Goal: Task Accomplishment & Management: Manage account settings

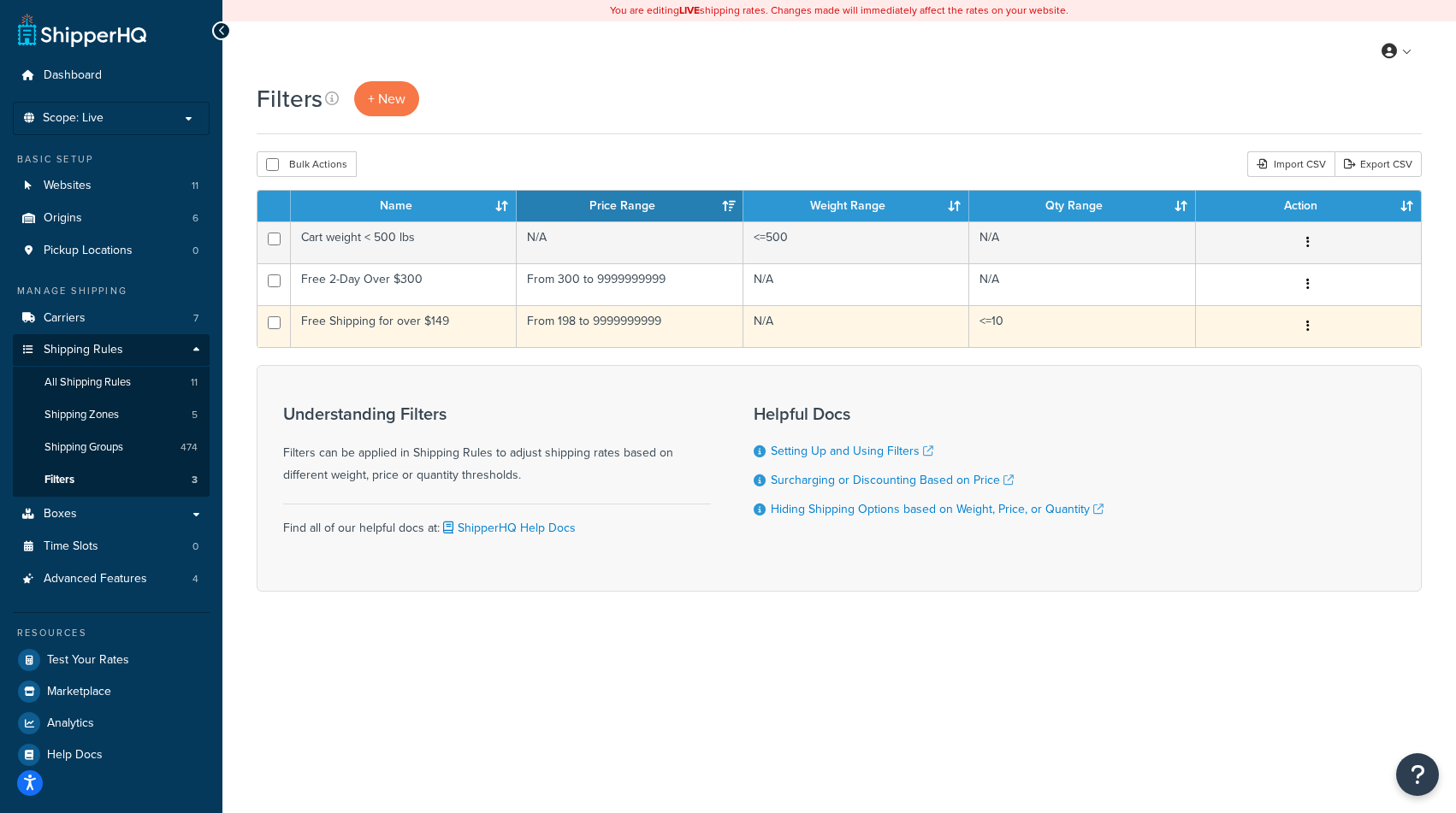
click at [1308, 334] on button "button" at bounding box center [1307, 326] width 24 height 27
click at [1073, 358] on link "Edit" at bounding box center [1089, 361] width 135 height 35
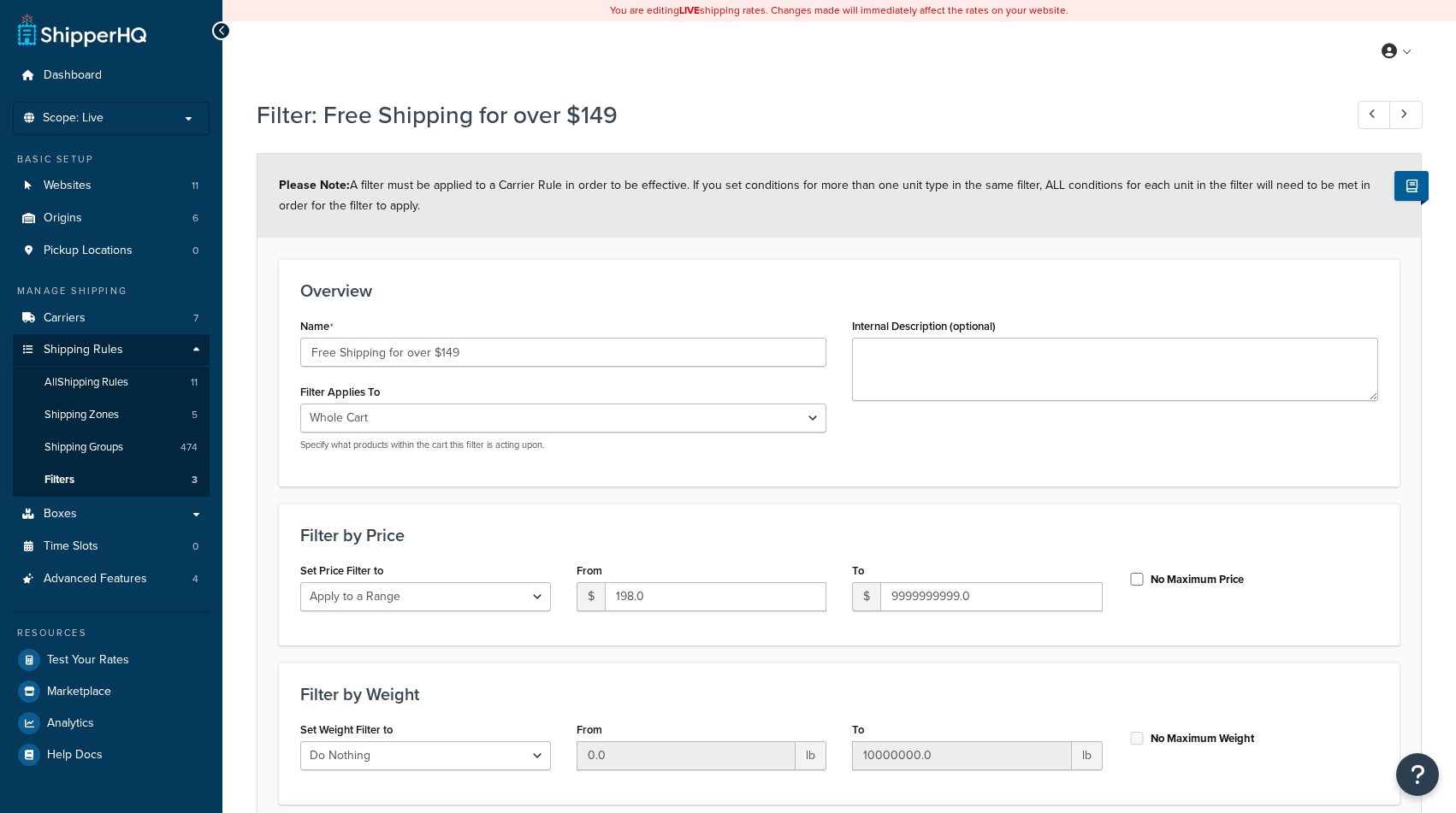
select select "range"
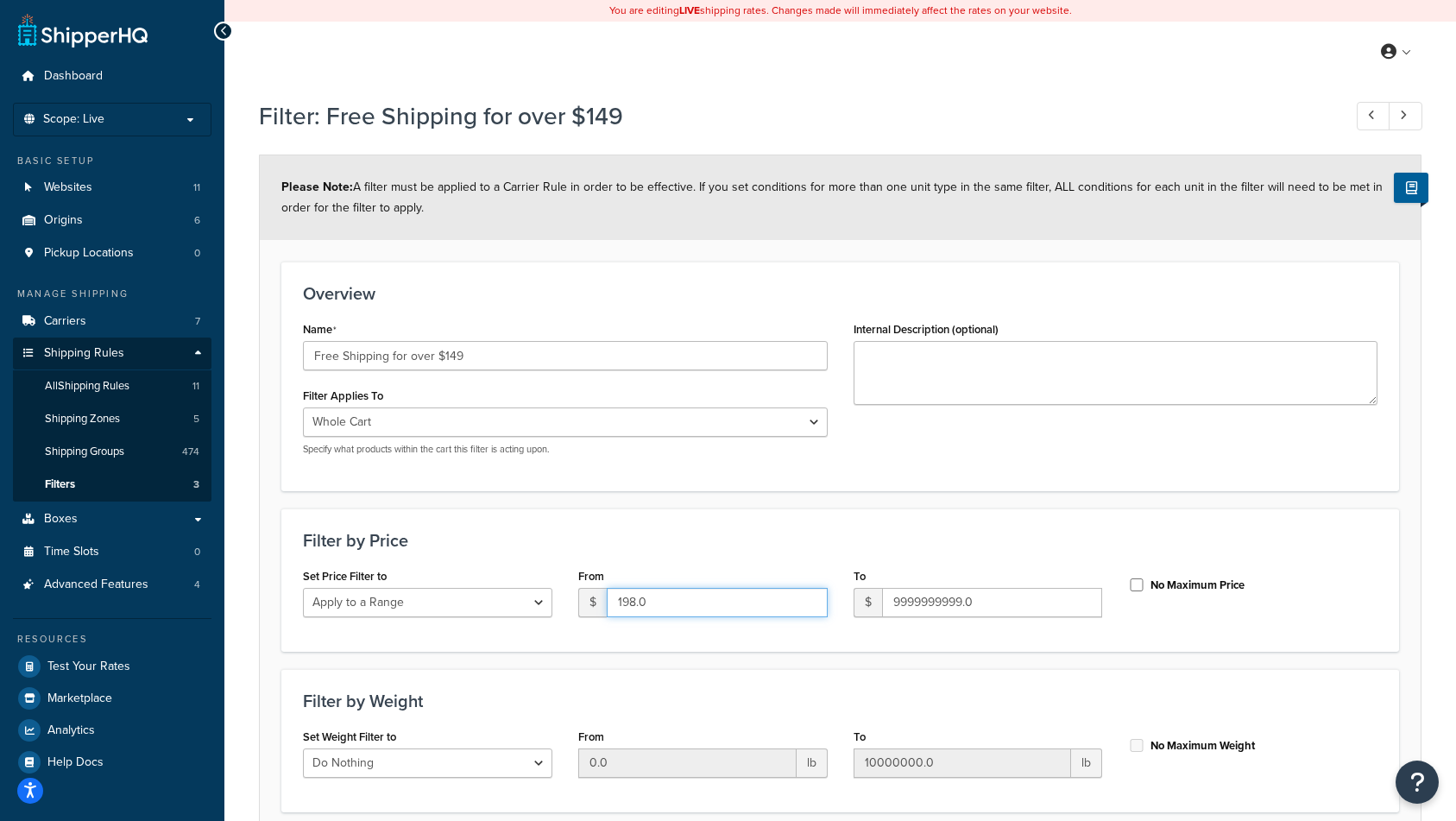
click at [624, 597] on input "198.0" at bounding box center [717, 602] width 221 height 29
type input "98.0"
click at [1410, 569] on form "Please Note: A filter must be applied to a Carrier Rule in order to be effectiv…" at bounding box center [840, 599] width 1161 height 887
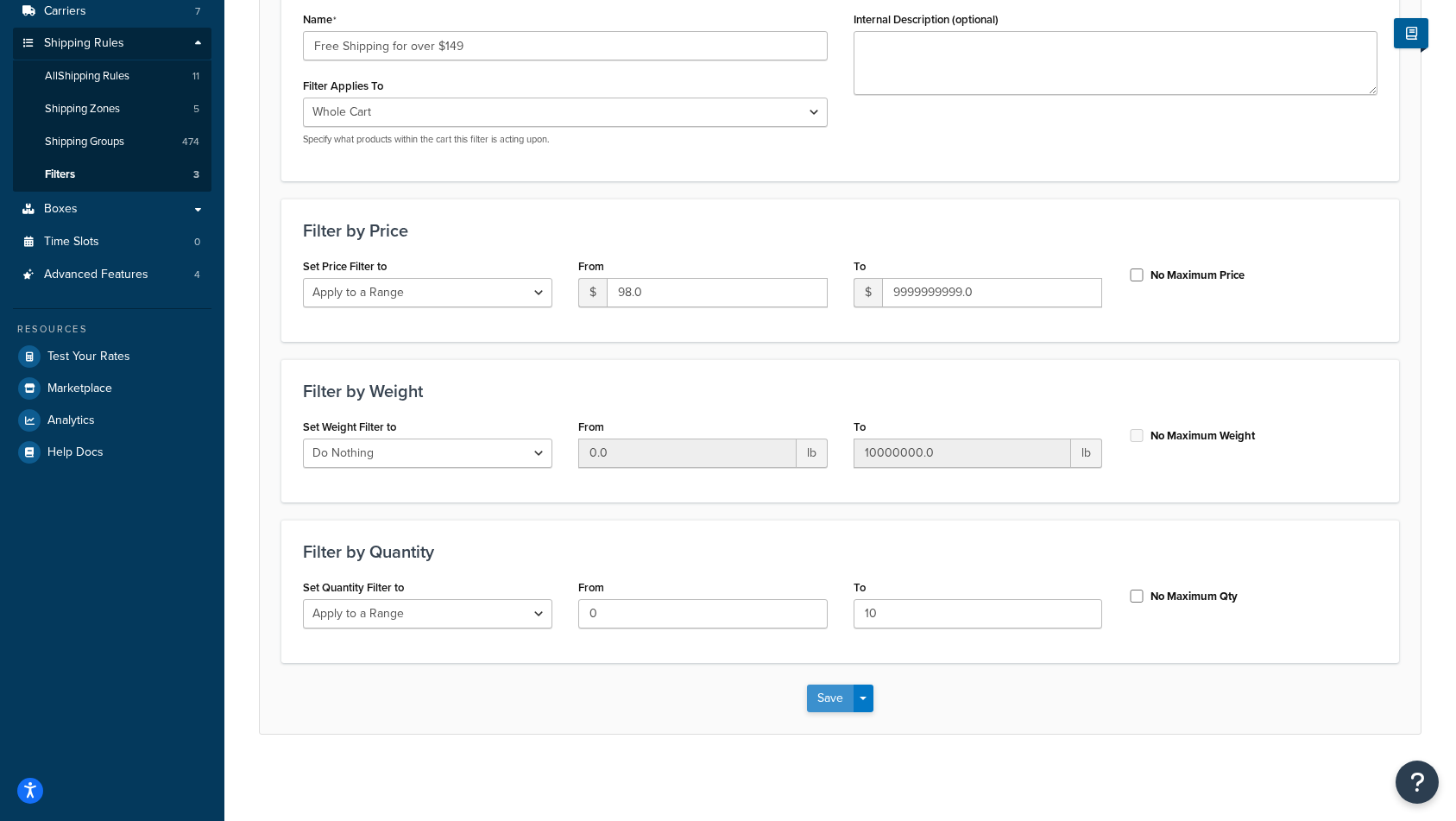
click at [833, 698] on button "Save" at bounding box center [830, 698] width 47 height 27
